Goal: Task Accomplishment & Management: Use online tool/utility

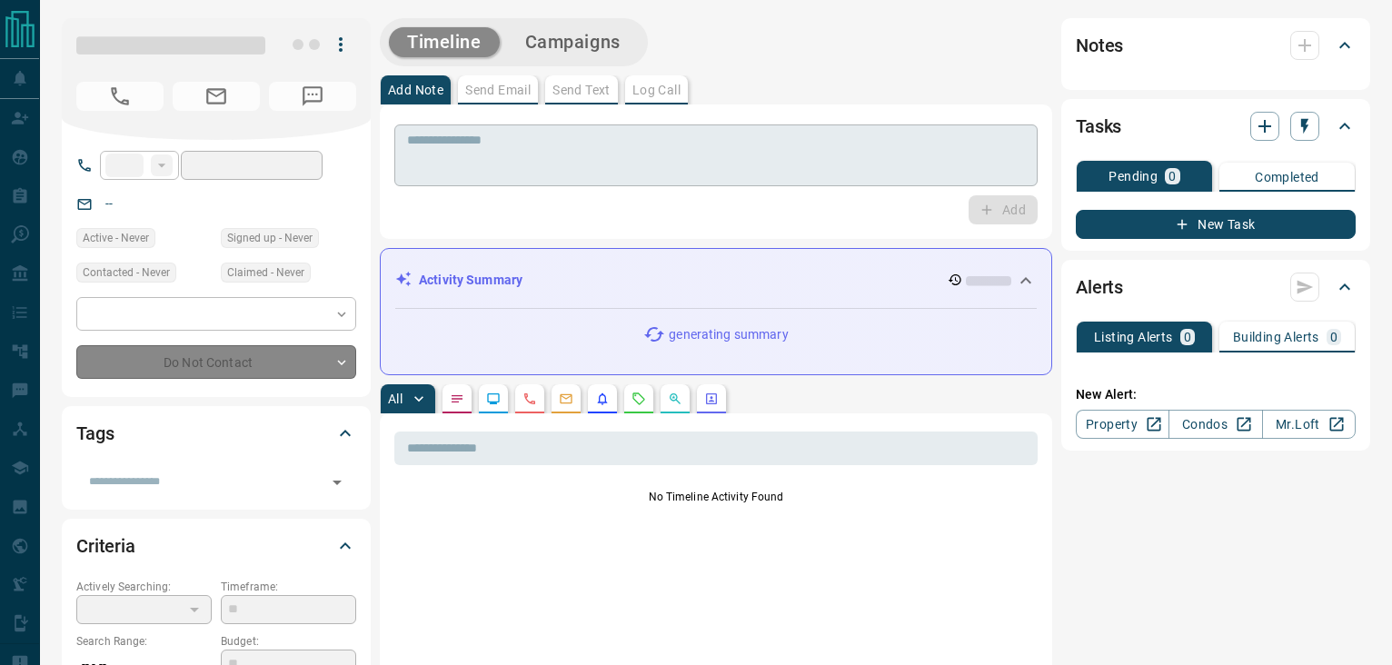
type input "**"
type input "**********"
type input "*"
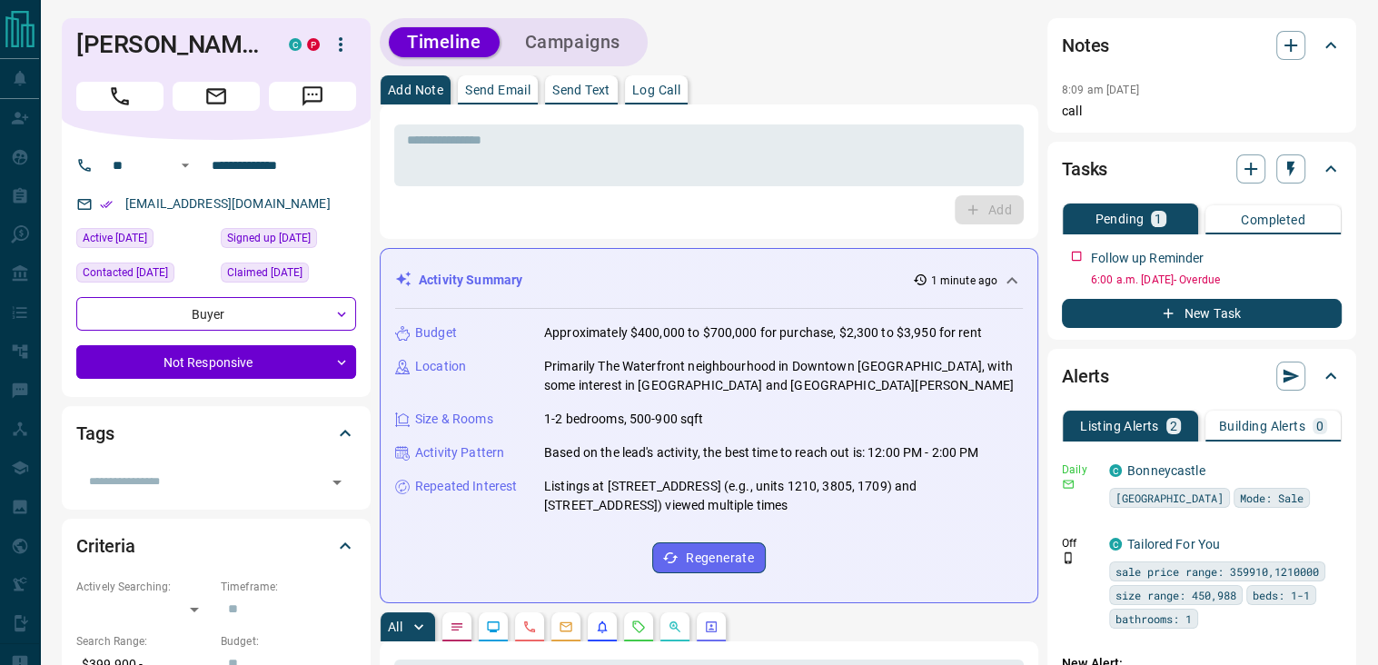
click at [810, 27] on div "Timeline Campaigns" at bounding box center [709, 42] width 659 height 48
click at [868, 45] on div "Timeline Campaigns" at bounding box center [709, 42] width 659 height 48
click at [924, 56] on div "Timeline Campaigns" at bounding box center [709, 42] width 659 height 48
click at [1289, 166] on icon "button" at bounding box center [1290, 169] width 7 height 15
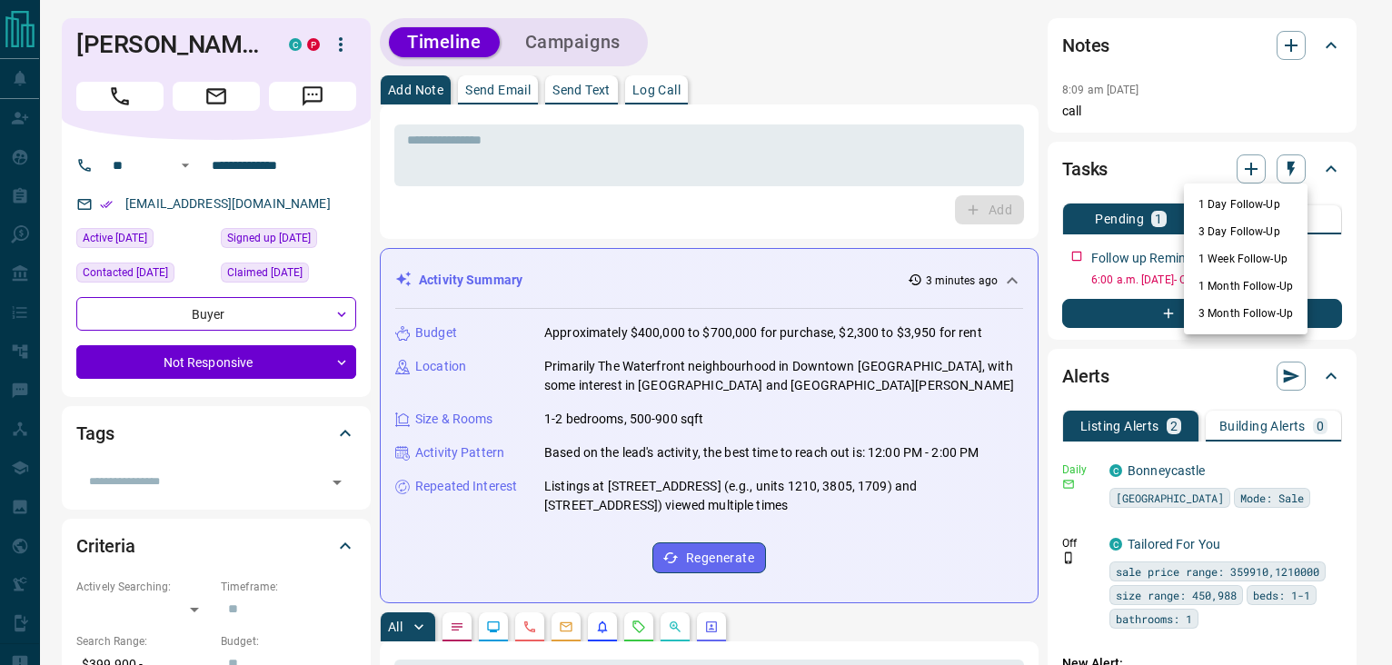
click at [1221, 309] on li "3 Month Follow-Up" at bounding box center [1246, 313] width 124 height 27
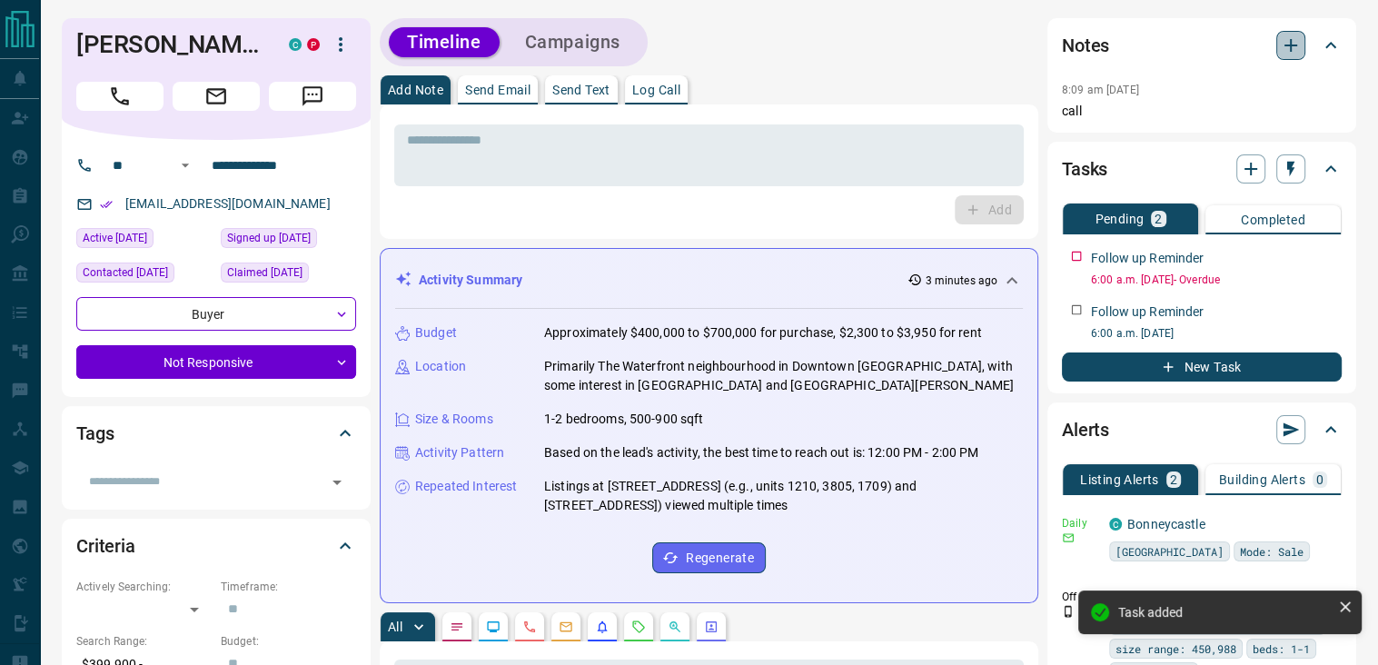
click at [1291, 45] on icon "button" at bounding box center [1290, 45] width 13 height 13
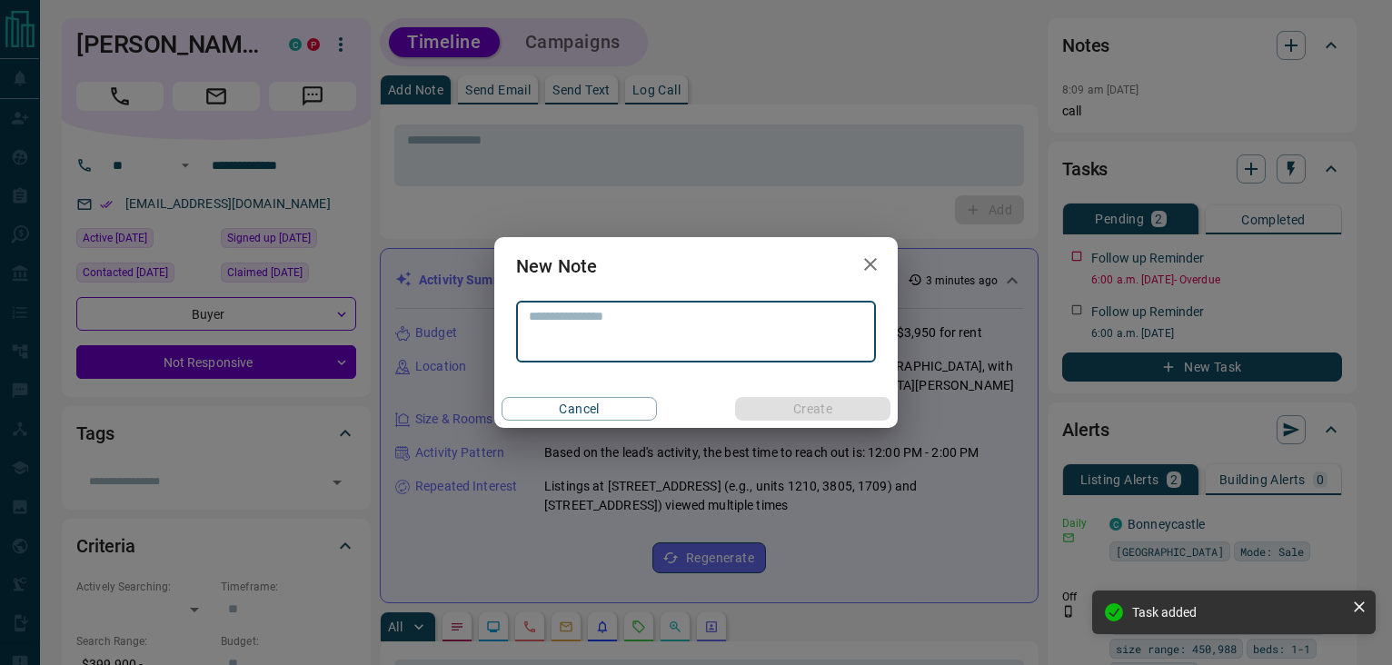
click at [629, 316] on textarea at bounding box center [696, 332] width 334 height 46
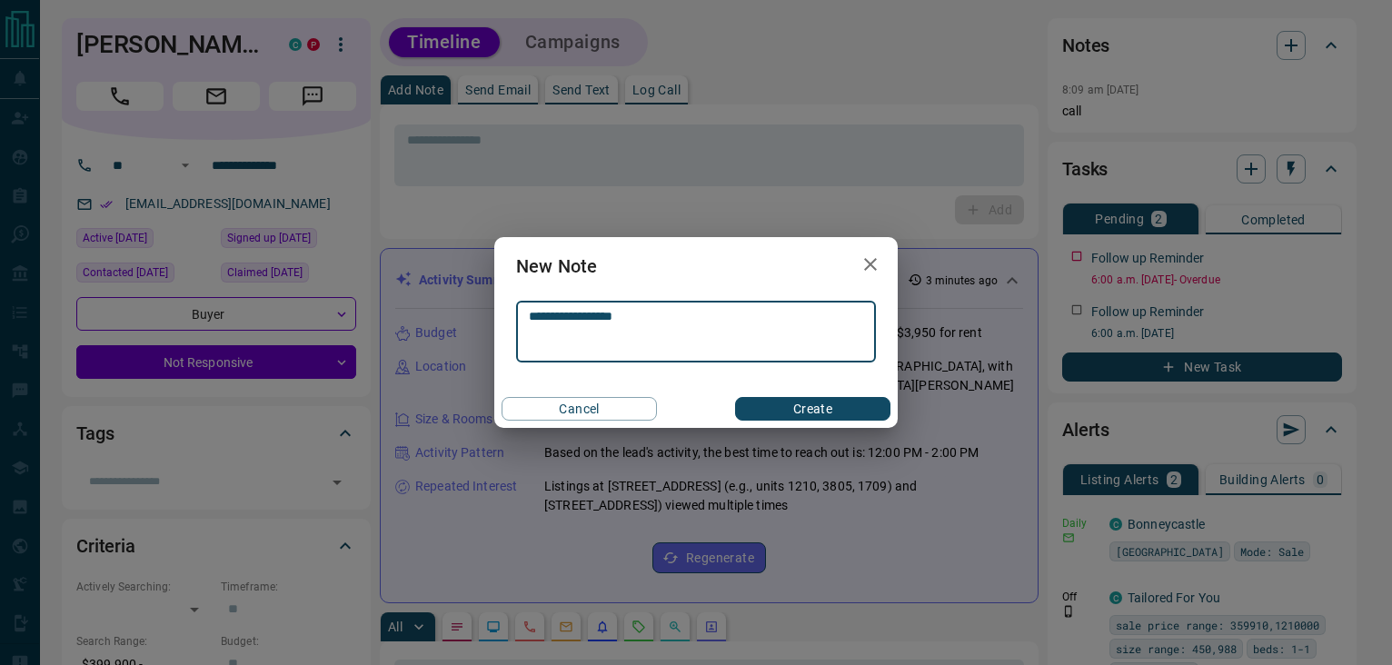
type textarea "**********"
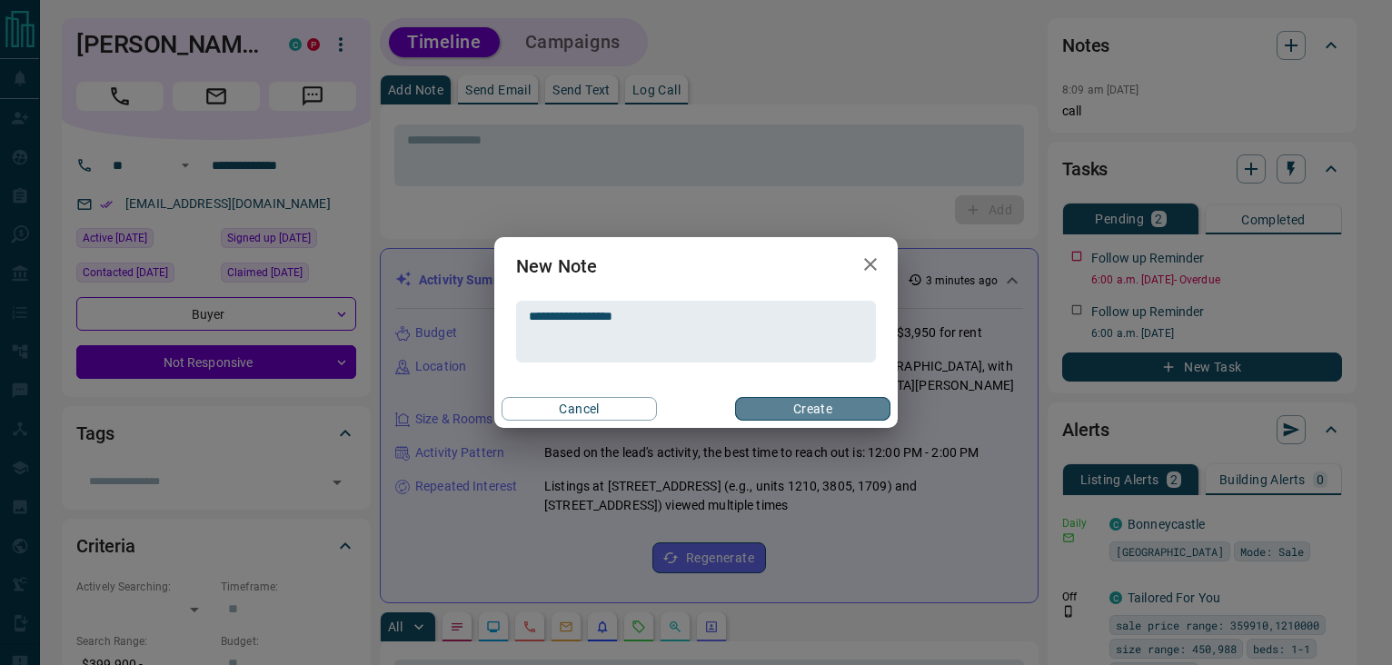
click at [850, 407] on button "Create" at bounding box center [812, 409] width 155 height 24
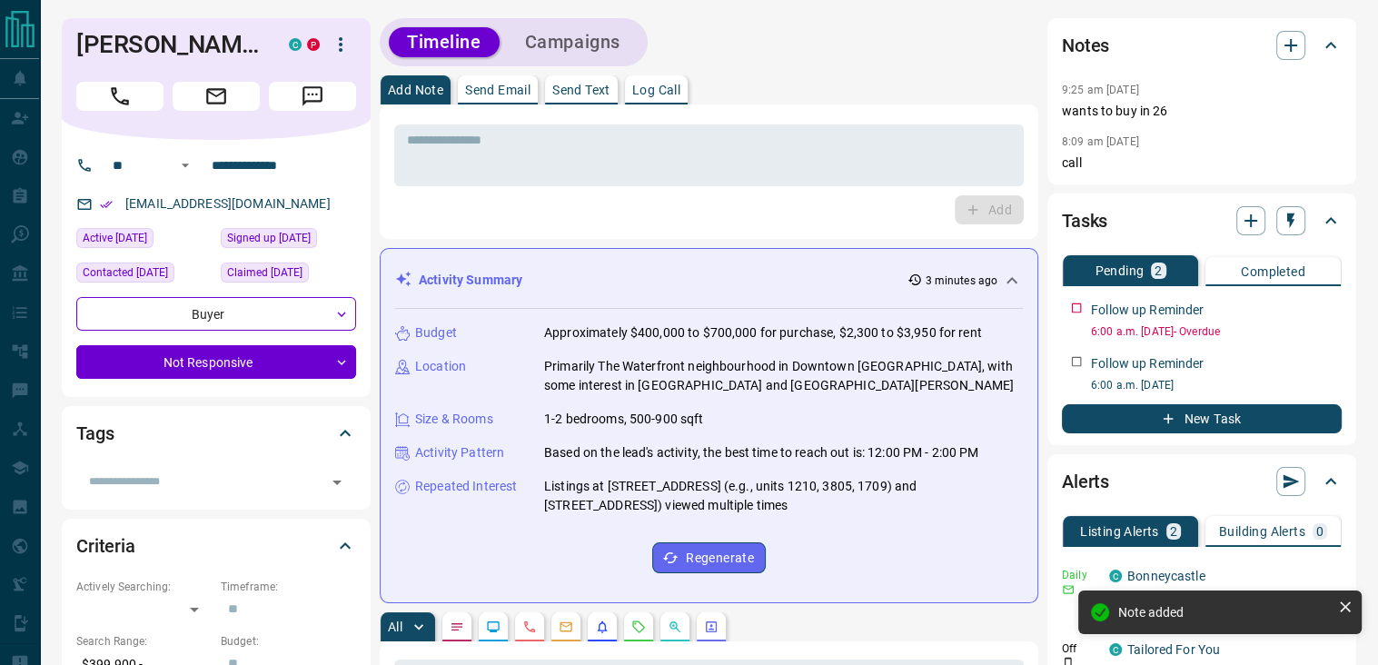
click at [549, 39] on button "Campaigns" at bounding box center [573, 42] width 132 height 30
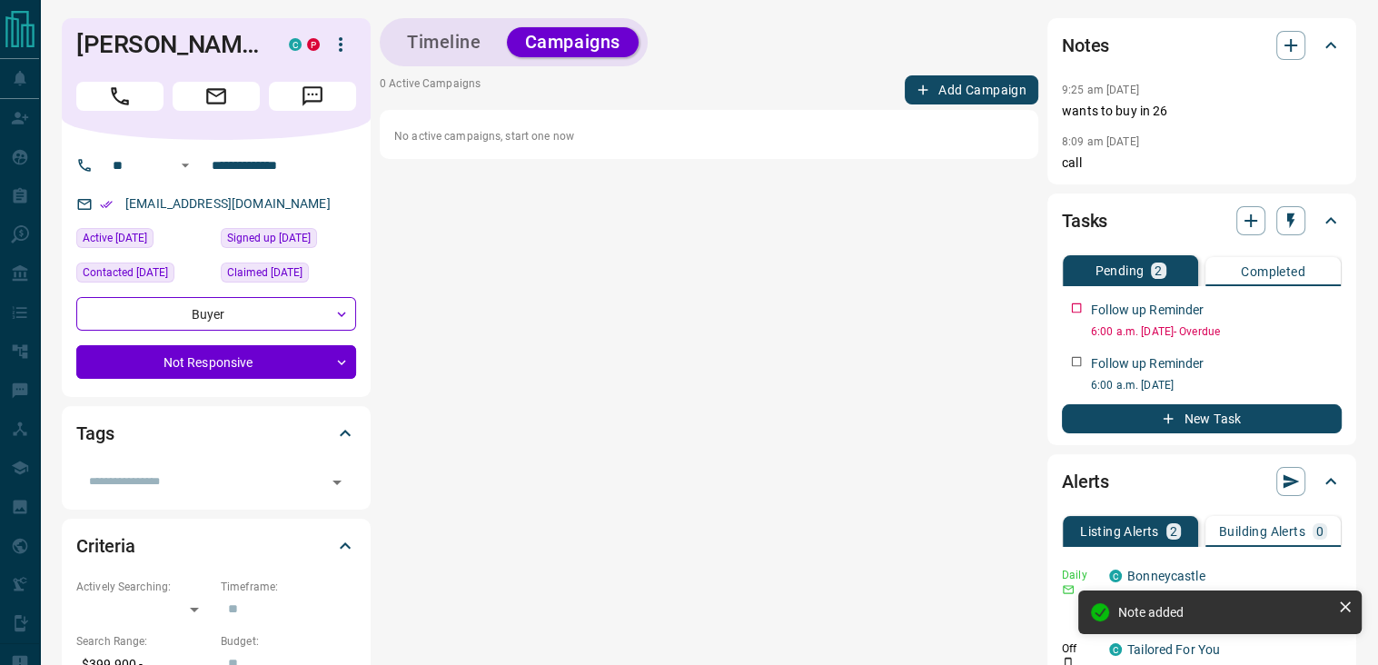
click at [973, 95] on button "Add Campaign" at bounding box center [972, 89] width 134 height 29
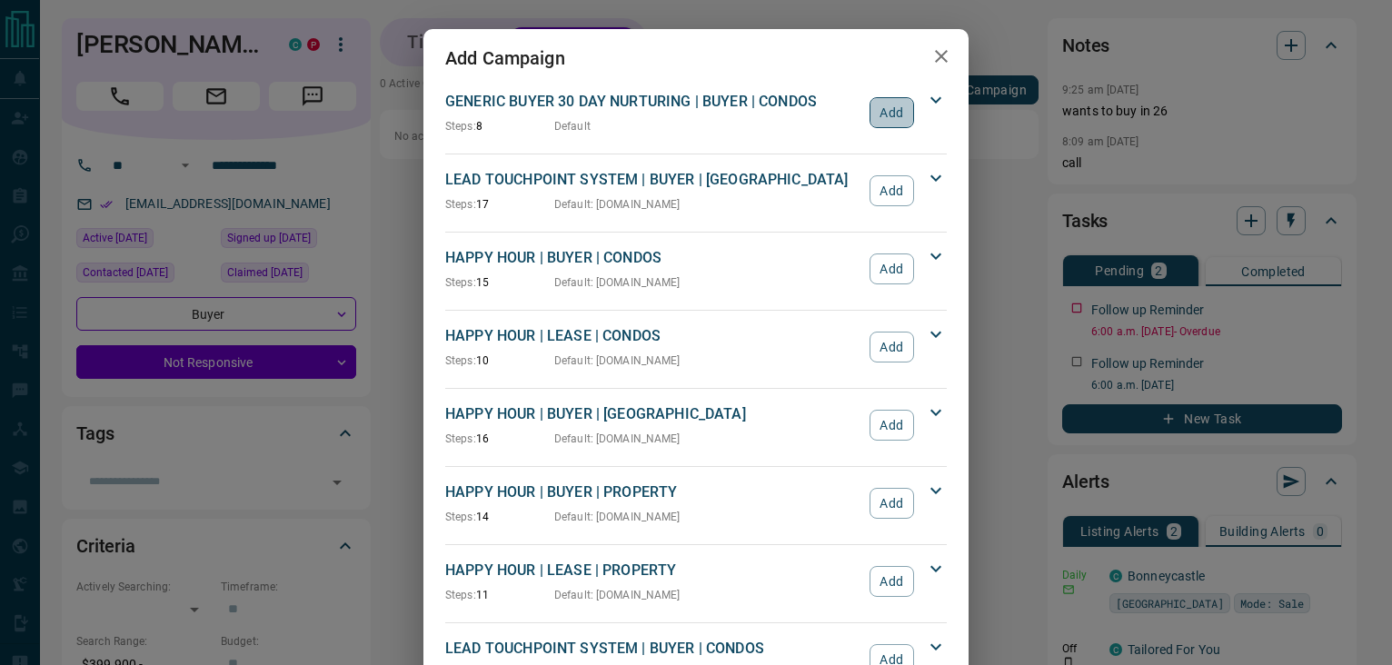
click at [881, 118] on button "Add" at bounding box center [891, 112] width 45 height 31
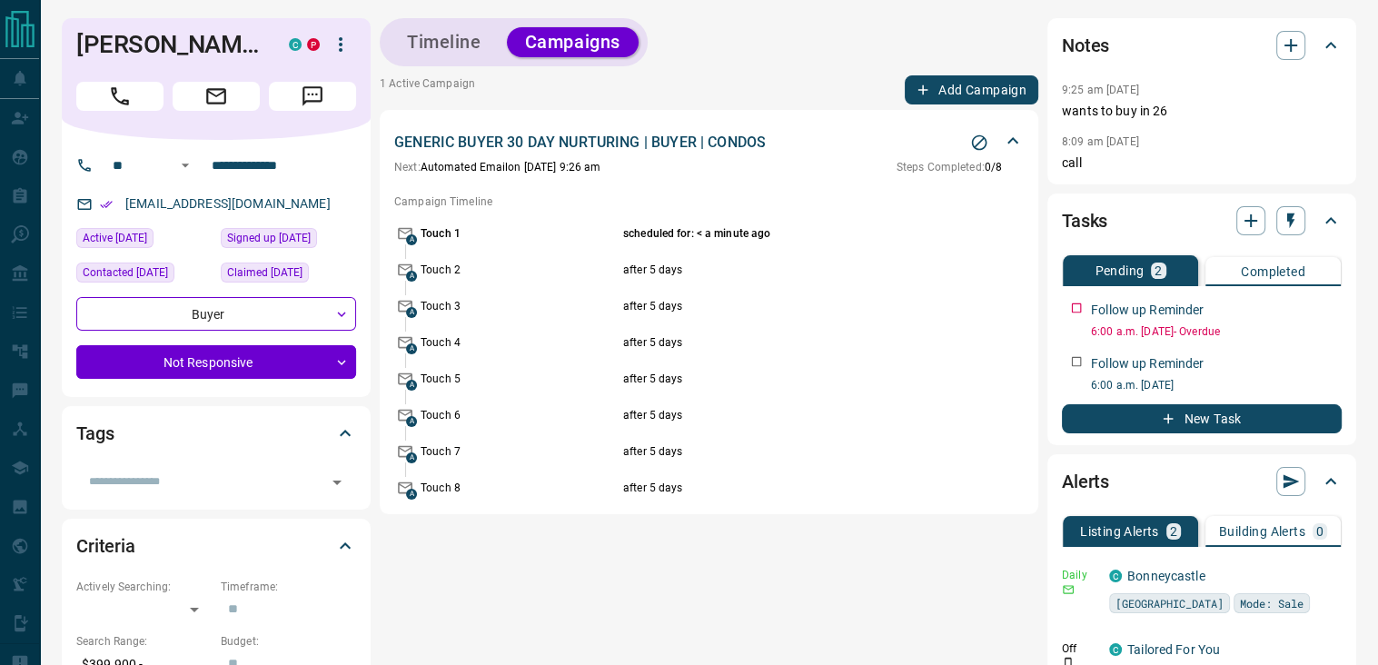
click at [428, 238] on p "Touch 1" at bounding box center [520, 233] width 198 height 16
click at [964, 168] on span "Steps Completed:" at bounding box center [941, 167] width 88 height 13
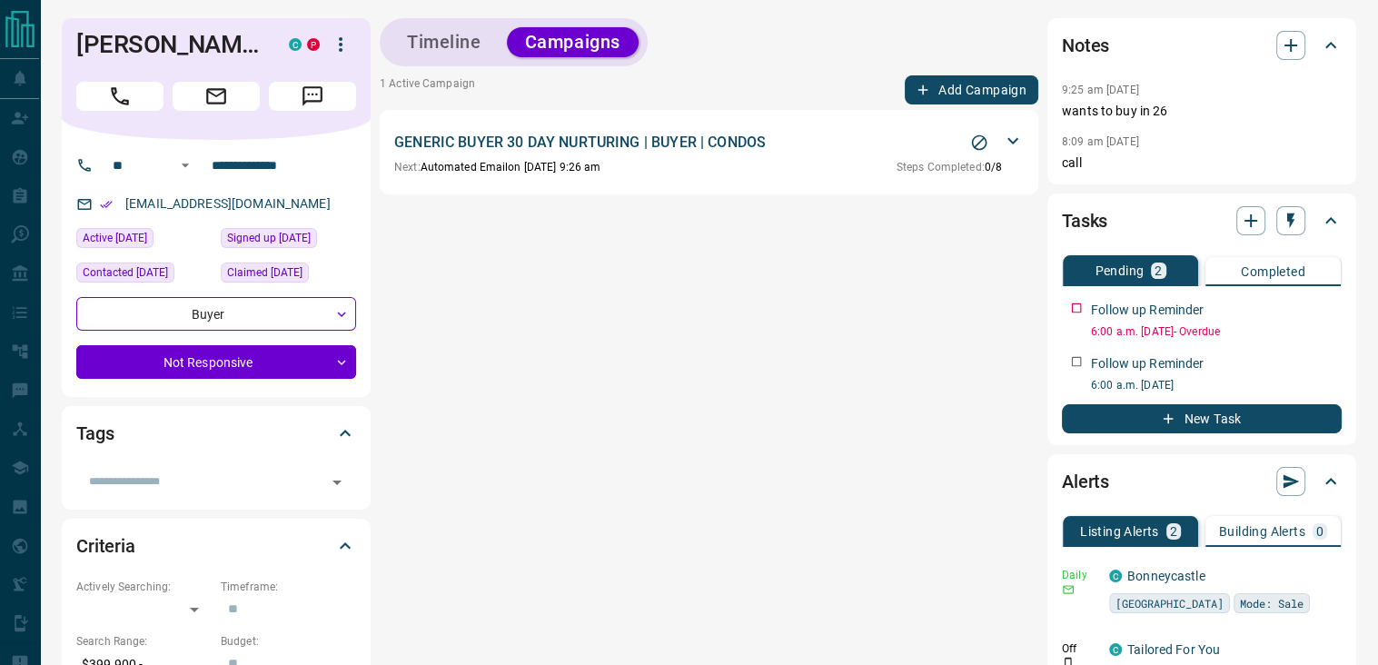
click at [593, 151] on p "GENERIC BUYER 30 DAY NURTURING | BUYER | CONDOS" at bounding box center [580, 143] width 372 height 22
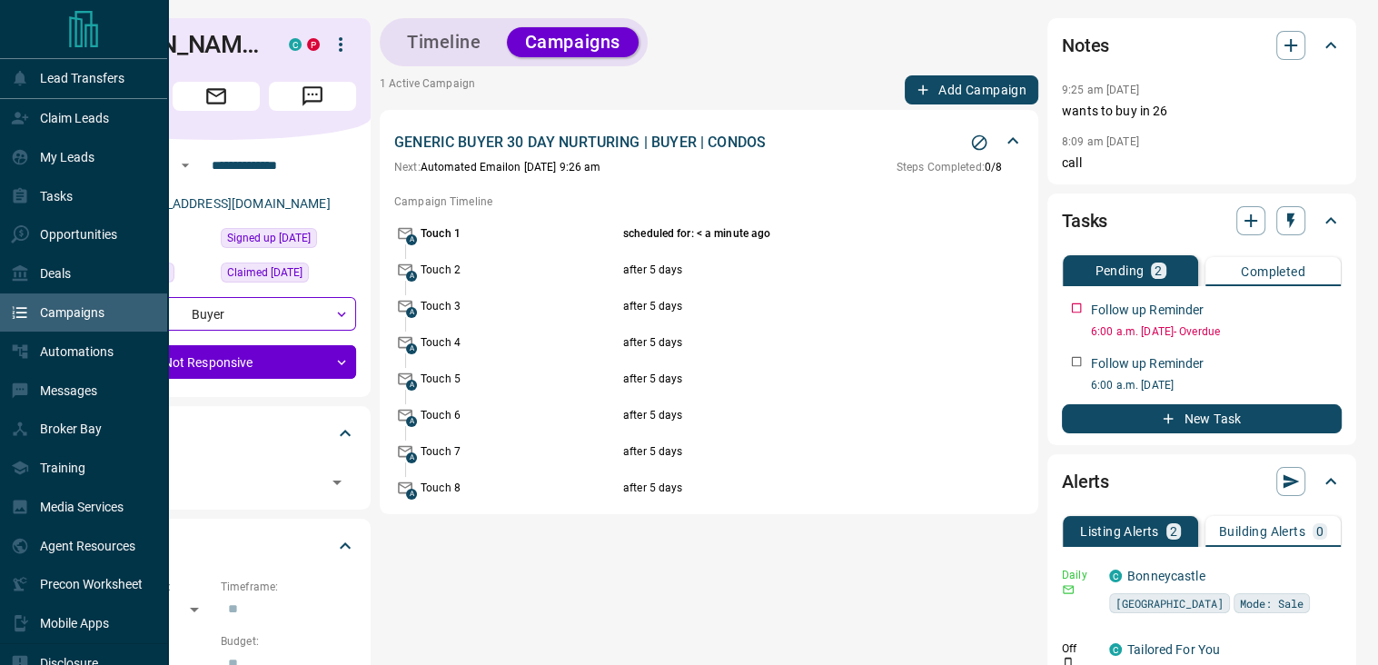
click at [37, 324] on div "Campaigns" at bounding box center [58, 313] width 94 height 30
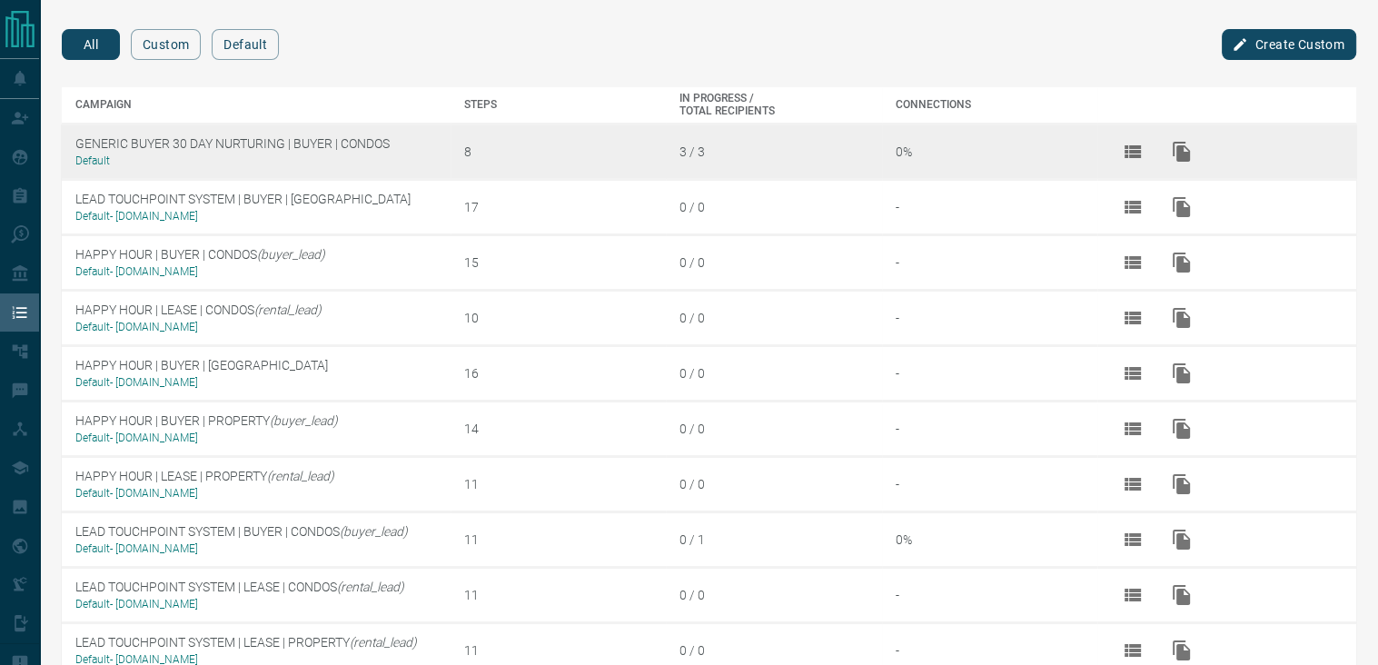
click at [338, 135] on td "GENERIC BUYER 30 DAY NURTURING | BUYER | CONDOS Default" at bounding box center [256, 151] width 389 height 55
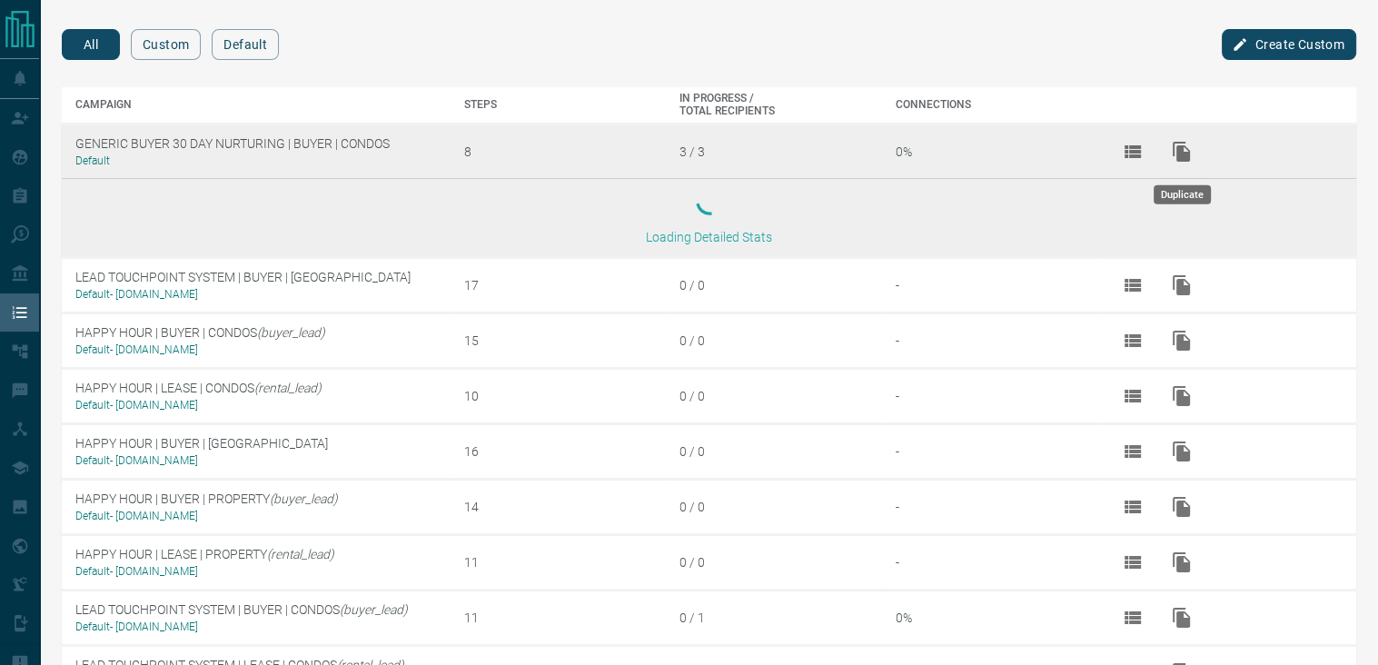
click at [1184, 152] on icon "Duplicate" at bounding box center [1181, 152] width 17 height 20
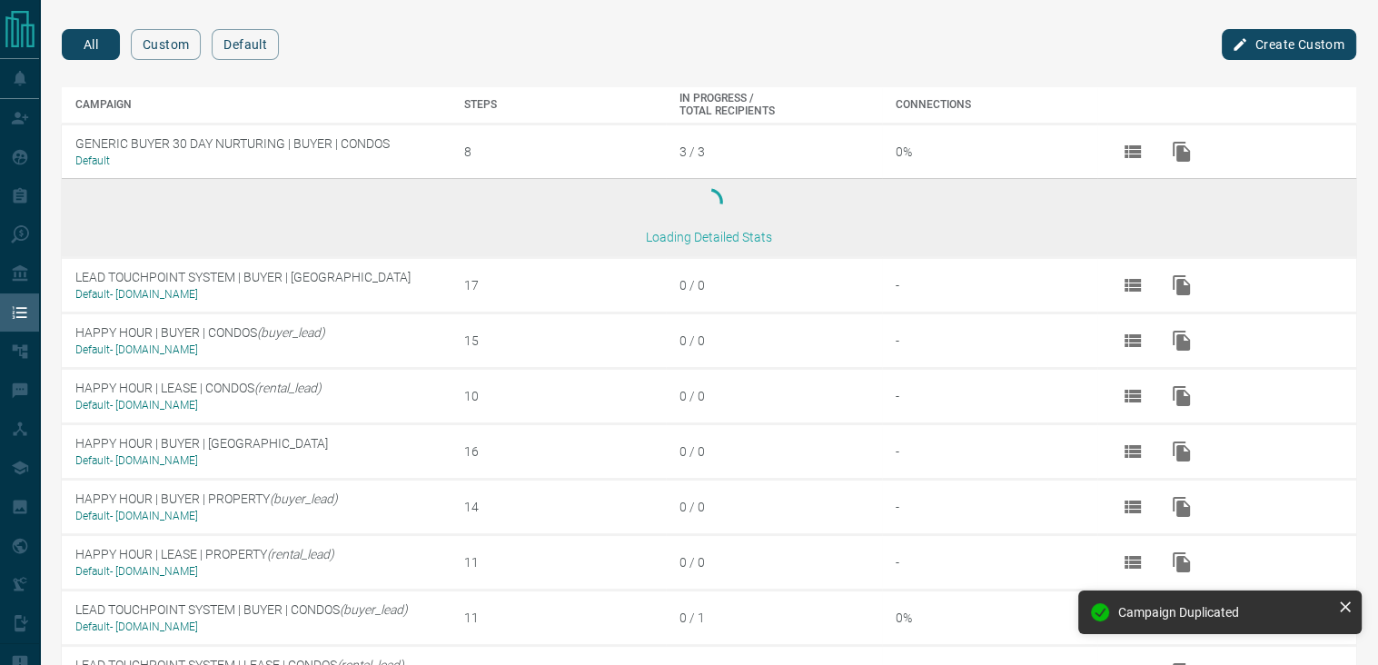
click at [1352, 608] on icon at bounding box center [1345, 607] width 18 height 18
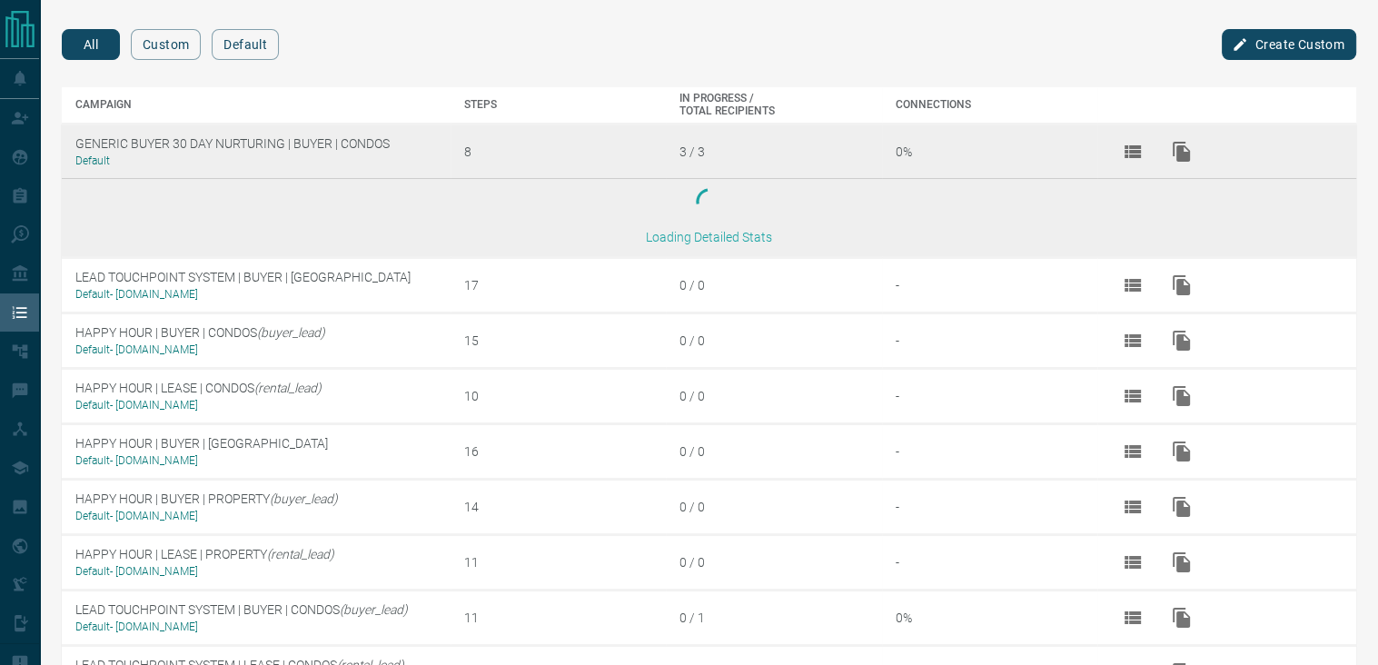
click at [170, 142] on td "GENERIC BUYER 30 DAY NURTURING | BUYER | CONDOS Default" at bounding box center [256, 151] width 389 height 55
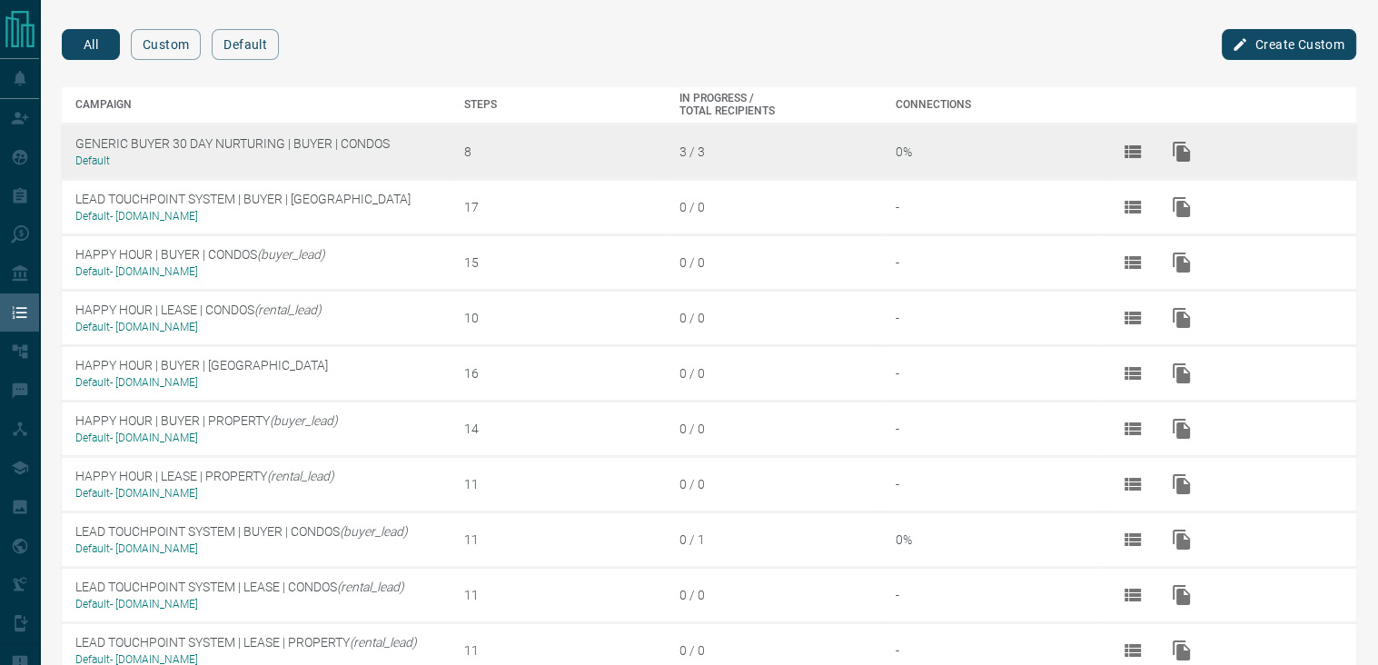
click at [460, 155] on td "8" at bounding box center [559, 151] width 216 height 55
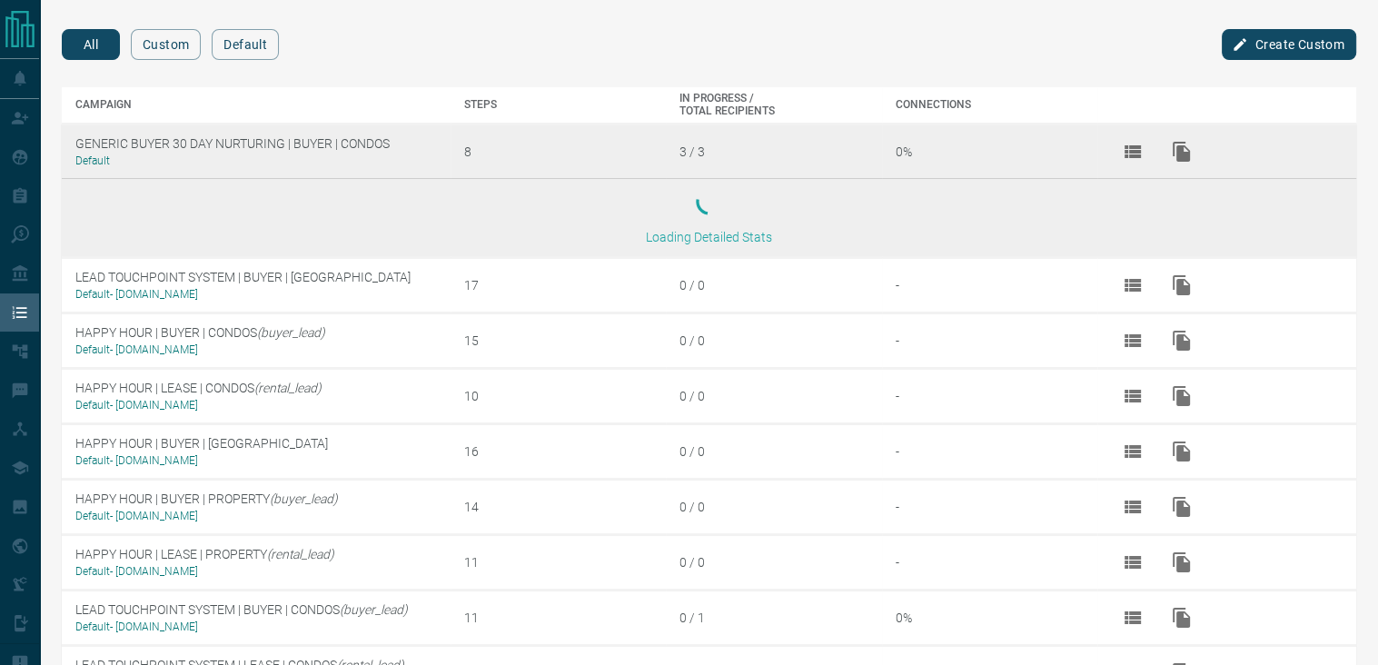
click at [348, 152] on td "GENERIC BUYER 30 DAY NURTURING | BUYER | CONDOS Default" at bounding box center [256, 151] width 389 height 55
